Goal: Information Seeking & Learning: Stay updated

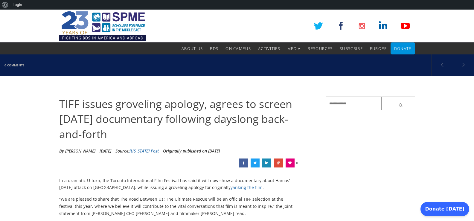
click at [65, 112] on span "TIFF issues groveling apology, agrees to screen [DATE] documentary following da…" at bounding box center [175, 119] width 233 height 45
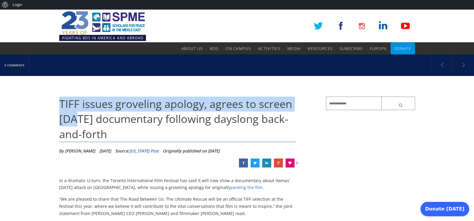
click at [65, 112] on h1 "TIFF issues groveling apology, agrees to screen [DATE] documentary following da…" at bounding box center [177, 119] width 237 height 45
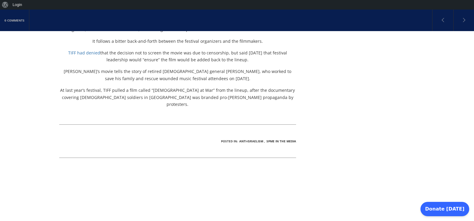
scroll to position [269, 0]
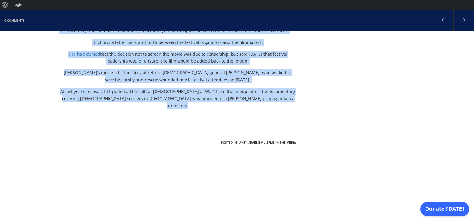
copy div "LORE ipsumd sitametco adipisc, elitse do eiusmo Tem. 6 incididuntu laboreetd ma…"
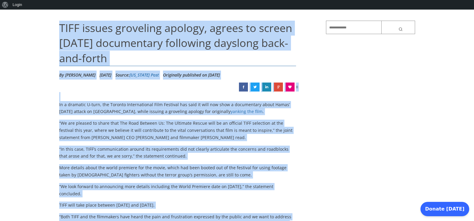
scroll to position [11, 0]
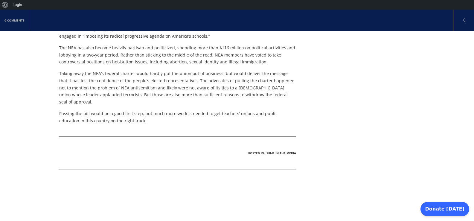
scroll to position [416, 0]
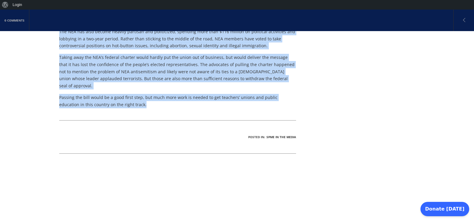
copy div "Lor IP dolorsit’ ametc adipisci Elitseddoei temporincid utla etdolo-magnaa enim…"
